Goal: Find specific page/section: Find specific page/section

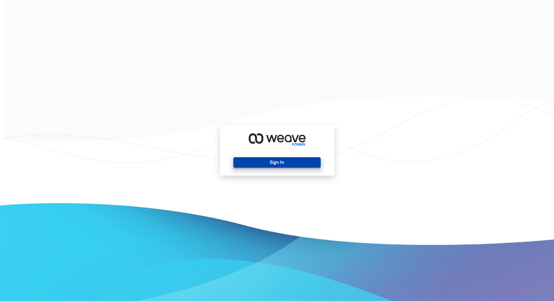
click at [281, 163] on button "Sign In" at bounding box center [277, 162] width 87 height 10
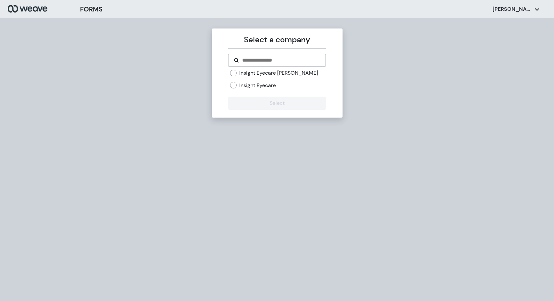
click at [256, 85] on label "Insight Eyecare" at bounding box center [257, 85] width 37 height 7
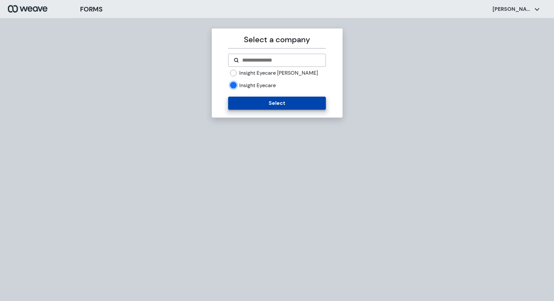
click at [270, 101] on button "Select" at bounding box center [277, 103] width 98 height 13
